Goal: Task Accomplishment & Management: Use online tool/utility

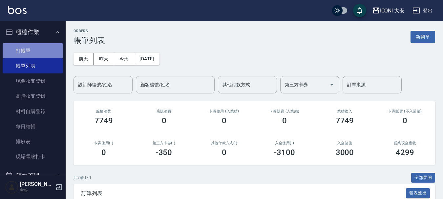
click at [33, 52] on link "打帳單" at bounding box center [33, 50] width 60 height 15
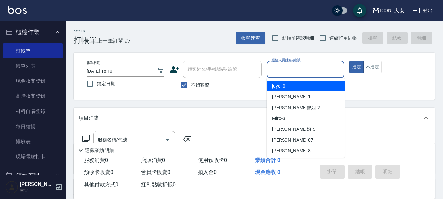
click at [284, 70] on input "服務人員姓名/編號" at bounding box center [306, 69] width 72 height 11
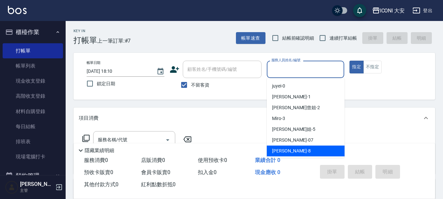
click at [277, 151] on span "Yulisa -8" at bounding box center [291, 151] width 39 height 7
type input "Yulisa-8"
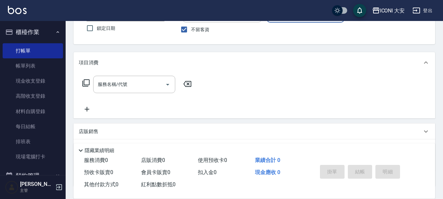
scroll to position [66, 0]
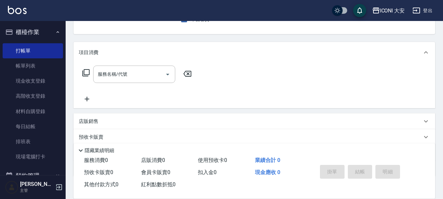
click at [85, 73] on icon at bounding box center [86, 73] width 8 height 8
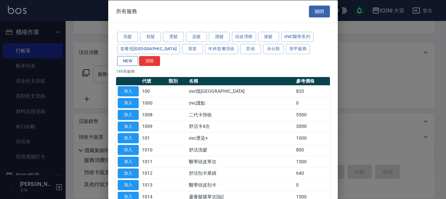
click at [138, 56] on button "NEW" at bounding box center [127, 61] width 21 height 10
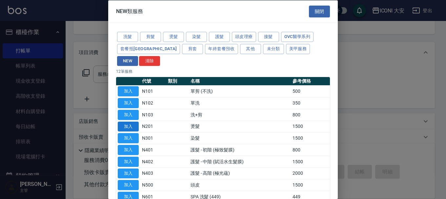
click at [134, 121] on button "加入" at bounding box center [128, 126] width 21 height 10
type input "燙髮(N201)"
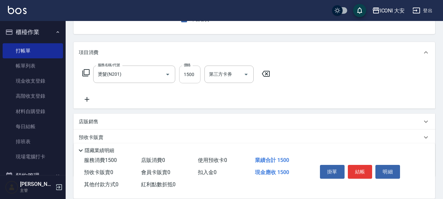
click at [194, 73] on input "1500" at bounding box center [189, 75] width 21 height 18
type input "2400"
click at [355, 168] on button "結帳" at bounding box center [360, 172] width 25 height 14
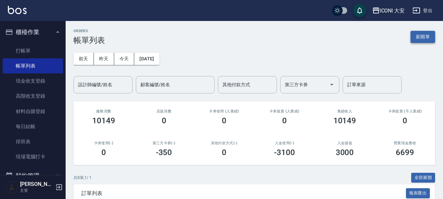
click at [418, 42] on button "新開單" at bounding box center [423, 37] width 25 height 12
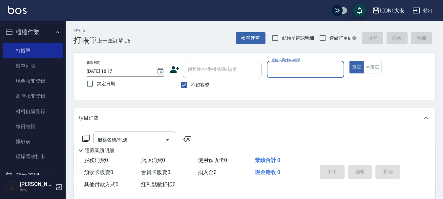
click at [302, 71] on input "服務人員姓名/編號" at bounding box center [306, 69] width 72 height 11
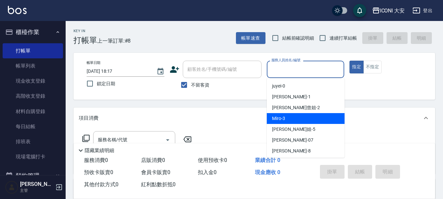
click at [303, 114] on div "Miro -3" at bounding box center [306, 118] width 78 height 11
type input "Miro-3"
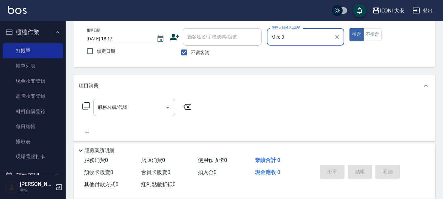
scroll to position [33, 0]
click at [87, 107] on icon at bounding box center [86, 106] width 8 height 8
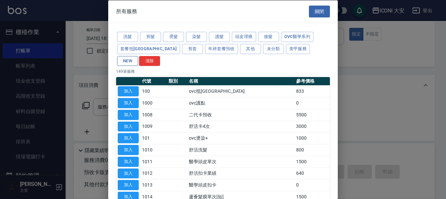
click at [138, 56] on button "NEW" at bounding box center [127, 61] width 21 height 10
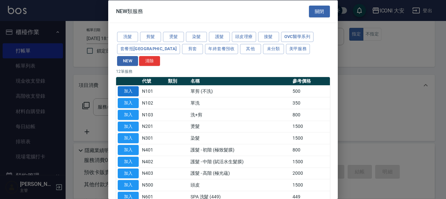
click at [132, 86] on button "加入" at bounding box center [128, 91] width 21 height 10
type input "單剪 (不洗)(N101)"
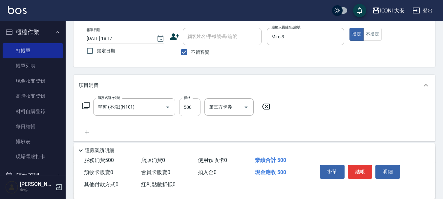
click at [193, 110] on input "500" at bounding box center [189, 107] width 21 height 18
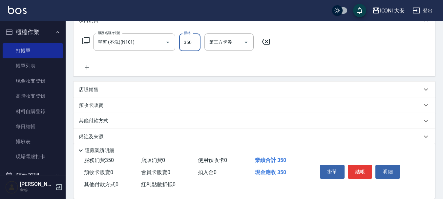
scroll to position [98, 0]
type input "350"
click at [97, 116] on div "其他付款方式" at bounding box center [255, 121] width 362 height 16
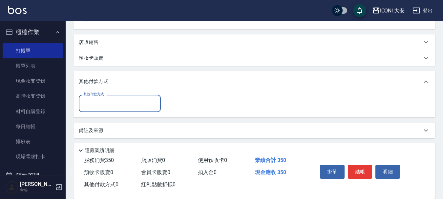
scroll to position [147, 0]
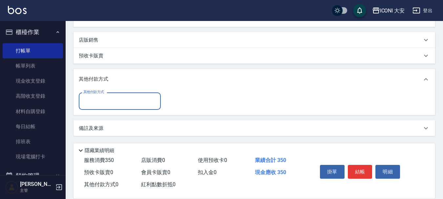
click at [122, 101] on input "其他付款方式" at bounding box center [120, 101] width 76 height 11
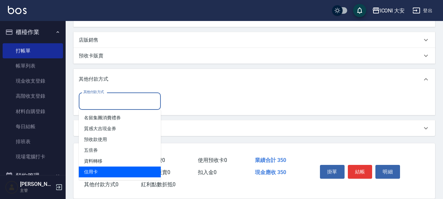
click at [121, 169] on span "信用卡" at bounding box center [120, 172] width 82 height 11
type input "信用卡"
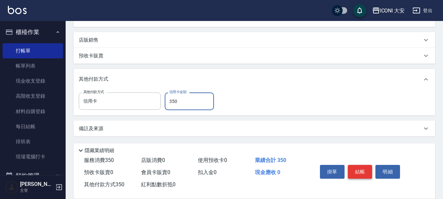
type input "350"
click at [358, 171] on button "結帳" at bounding box center [360, 172] width 25 height 14
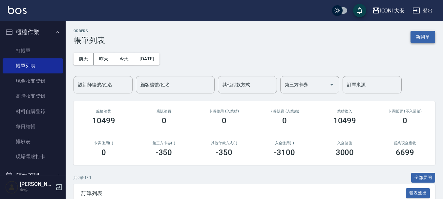
click at [419, 37] on button "新開單" at bounding box center [423, 37] width 25 height 12
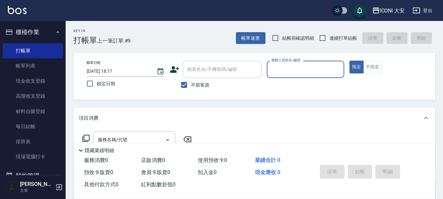
click at [294, 66] on input "服務人員姓名/編號" at bounding box center [306, 69] width 72 height 11
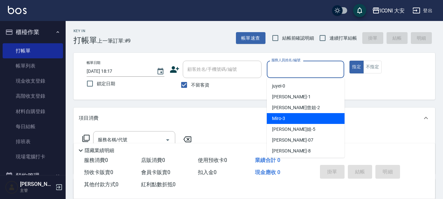
click at [293, 118] on div "Miro -3" at bounding box center [306, 118] width 78 height 11
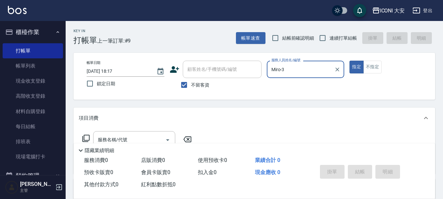
type input "Miro-3"
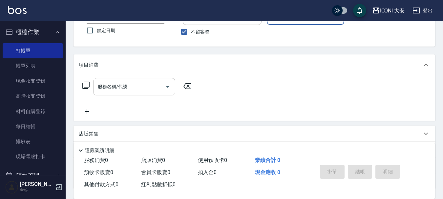
scroll to position [66, 0]
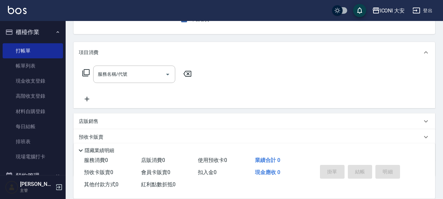
click at [87, 73] on icon at bounding box center [86, 73] width 8 height 8
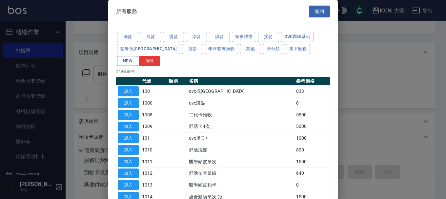
click at [138, 56] on button "NEW" at bounding box center [127, 61] width 21 height 10
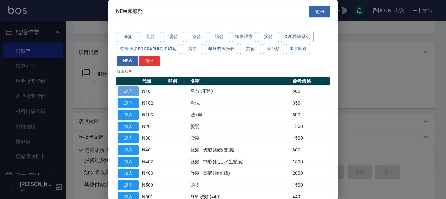
click at [133, 86] on button "加入" at bounding box center [128, 91] width 21 height 10
type input "單剪 (不洗)(N101)"
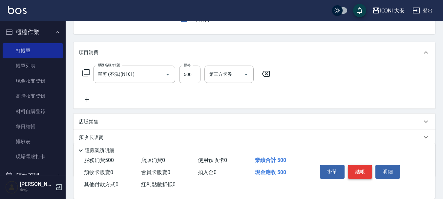
click at [363, 171] on button "結帳" at bounding box center [360, 172] width 25 height 14
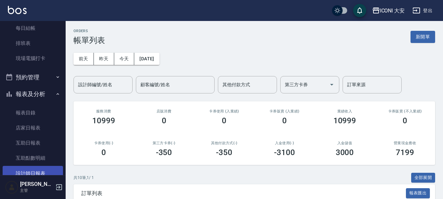
scroll to position [164, 0]
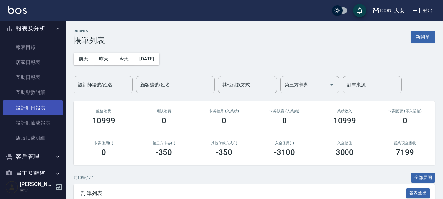
click at [34, 107] on link "設計師日報表" at bounding box center [33, 107] width 60 height 15
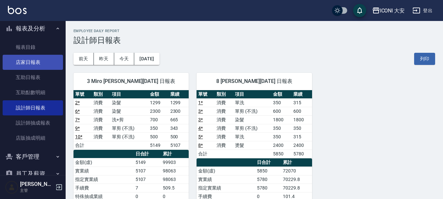
click at [37, 61] on link "店家日報表" at bounding box center [33, 62] width 60 height 15
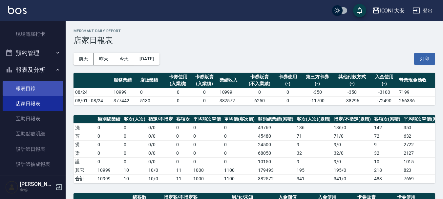
scroll to position [66, 0]
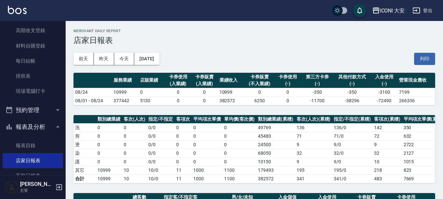
click at [34, 126] on button "報表及分析" at bounding box center [33, 126] width 60 height 17
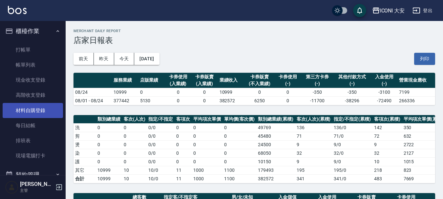
scroll to position [0, 0]
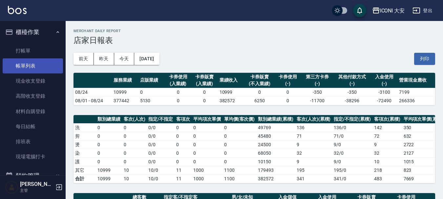
click at [31, 62] on link "帳單列表" at bounding box center [33, 65] width 60 height 15
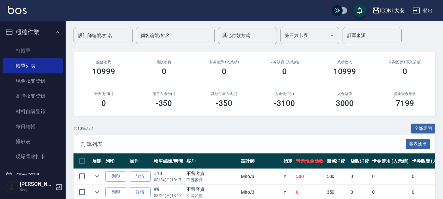
scroll to position [131, 0]
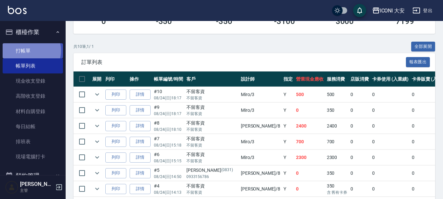
click at [30, 51] on link "打帳單" at bounding box center [33, 50] width 60 height 15
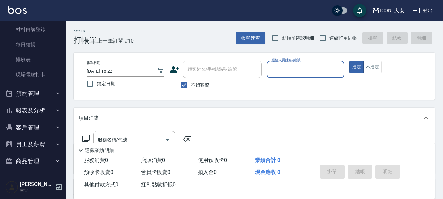
scroll to position [98, 0]
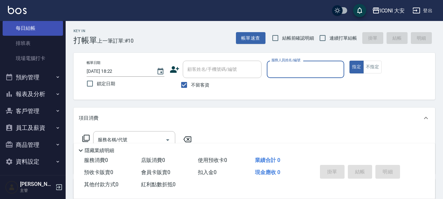
click at [19, 28] on link "每日結帳" at bounding box center [33, 28] width 60 height 15
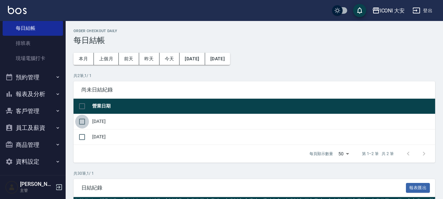
drag, startPoint x: 86, startPoint y: 121, endPoint x: 80, endPoint y: 139, distance: 19.1
click at [86, 121] on input "checkbox" at bounding box center [82, 122] width 14 height 14
checkbox input "true"
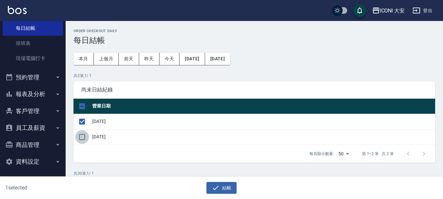
click at [81, 138] on input "checkbox" at bounding box center [82, 137] width 14 height 14
checkbox input "true"
click at [225, 188] on button "結帳" at bounding box center [221, 188] width 31 height 12
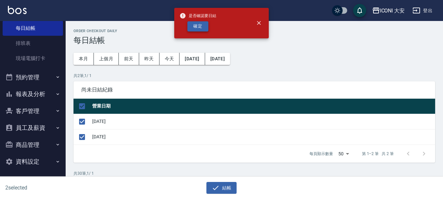
click at [203, 24] on button "確定" at bounding box center [197, 26] width 21 height 10
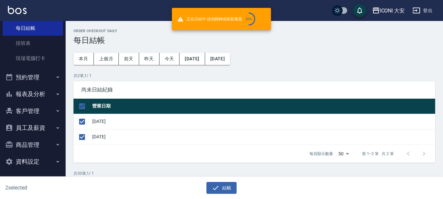
checkbox input "false"
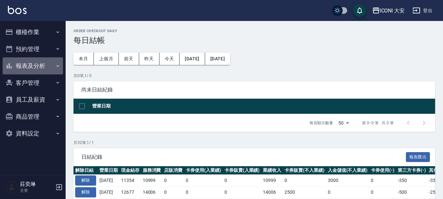
click at [35, 65] on button "報表及分析" at bounding box center [33, 65] width 60 height 17
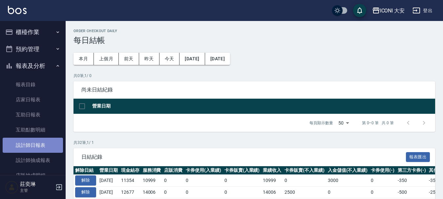
click at [41, 144] on link "設計師日報表" at bounding box center [33, 145] width 60 height 15
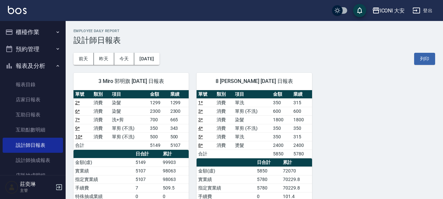
click at [55, 31] on icon "button" at bounding box center [57, 32] width 5 height 5
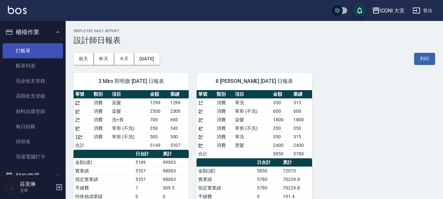
click at [23, 50] on link "打帳單" at bounding box center [33, 50] width 60 height 15
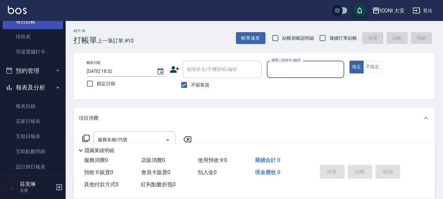
scroll to position [131, 0]
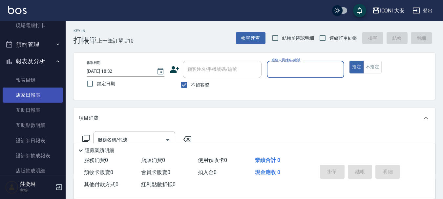
click at [36, 93] on link "店家日報表" at bounding box center [33, 95] width 60 height 15
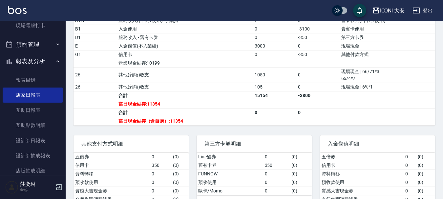
scroll to position [230, 0]
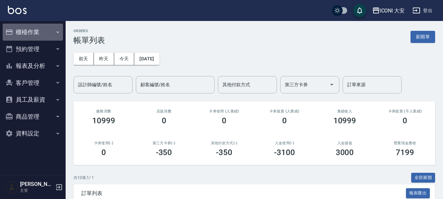
click at [38, 29] on button "櫃檯作業" at bounding box center [33, 32] width 60 height 17
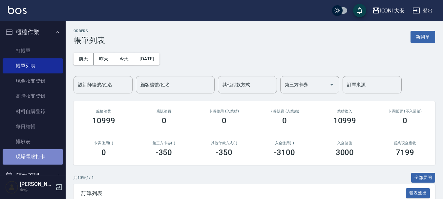
click at [41, 156] on link "現場電腦打卡" at bounding box center [33, 156] width 60 height 15
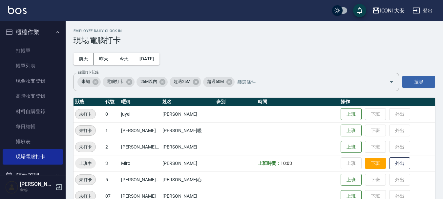
click at [370, 166] on button "下班" at bounding box center [375, 163] width 21 height 11
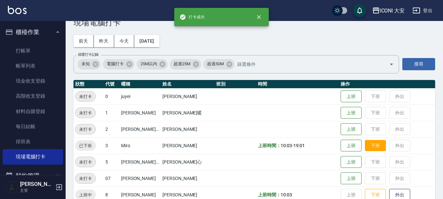
scroll to position [33, 0]
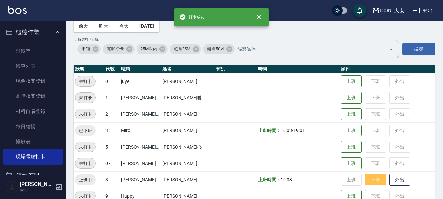
click at [366, 181] on button "下班" at bounding box center [375, 179] width 21 height 11
